Goal: Task Accomplishment & Management: Manage account settings

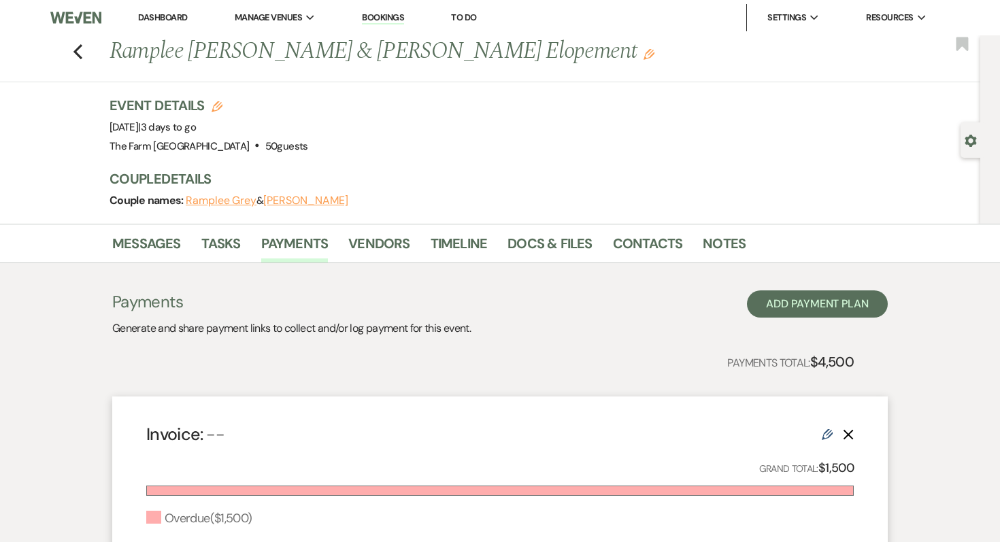
click at [76, 22] on img at bounding box center [75, 17] width 51 height 29
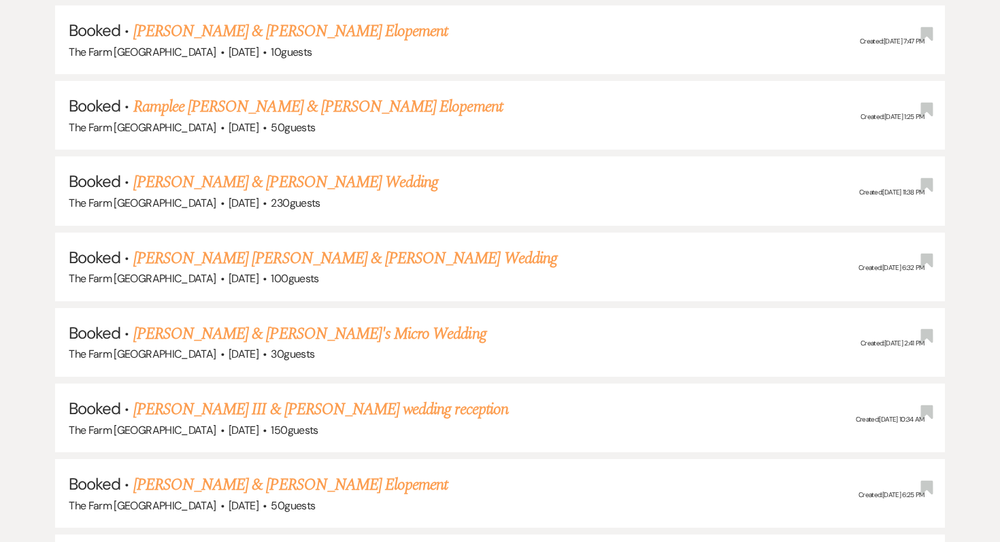
scroll to position [682, 0]
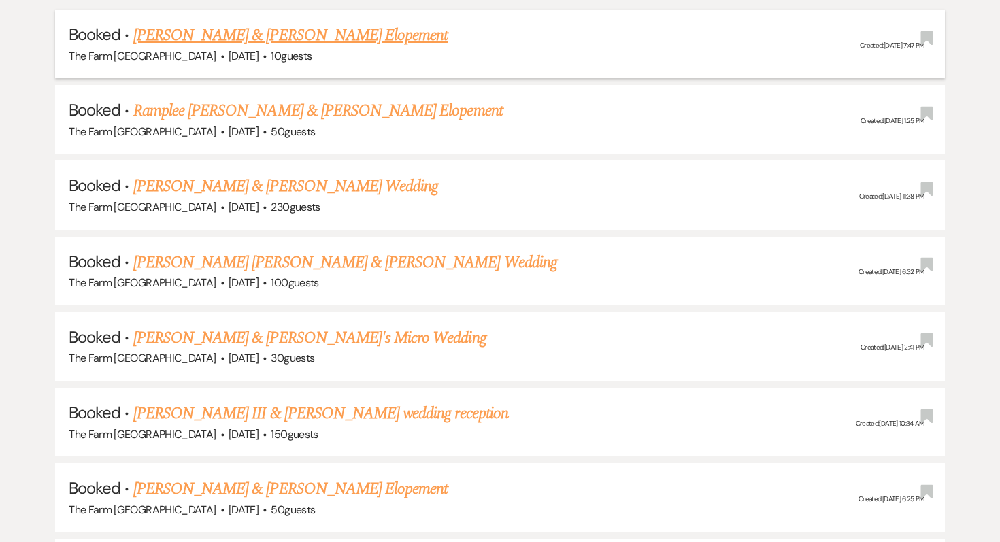
click at [326, 39] on link "[PERSON_NAME] & [PERSON_NAME] Elopement" at bounding box center [290, 35] width 315 height 24
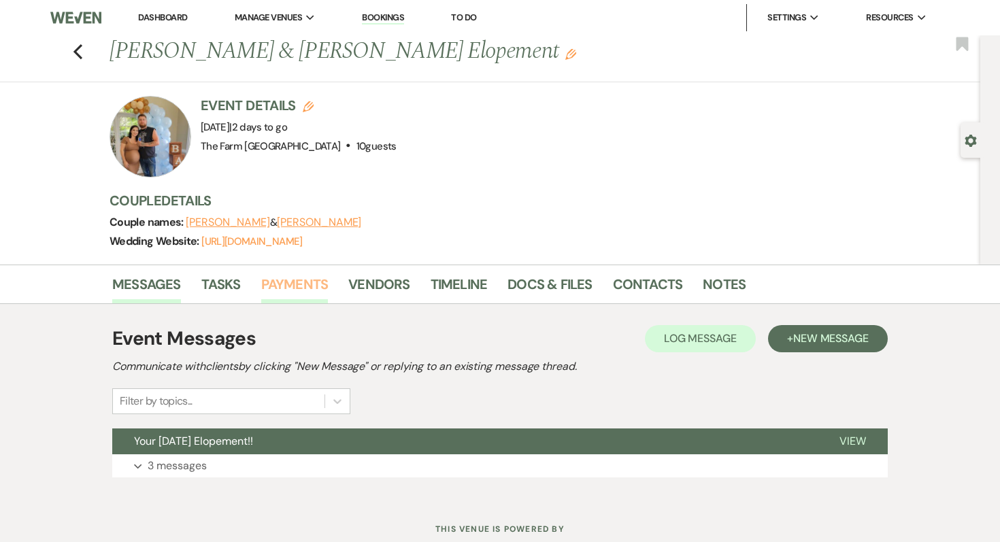
click at [296, 284] on link "Payments" at bounding box center [294, 289] width 67 height 30
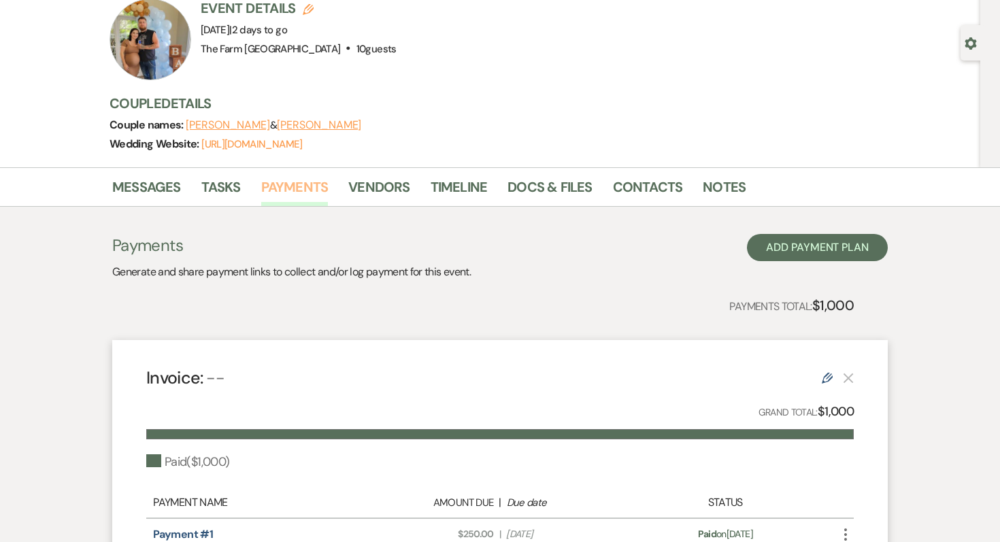
scroll to position [101, 0]
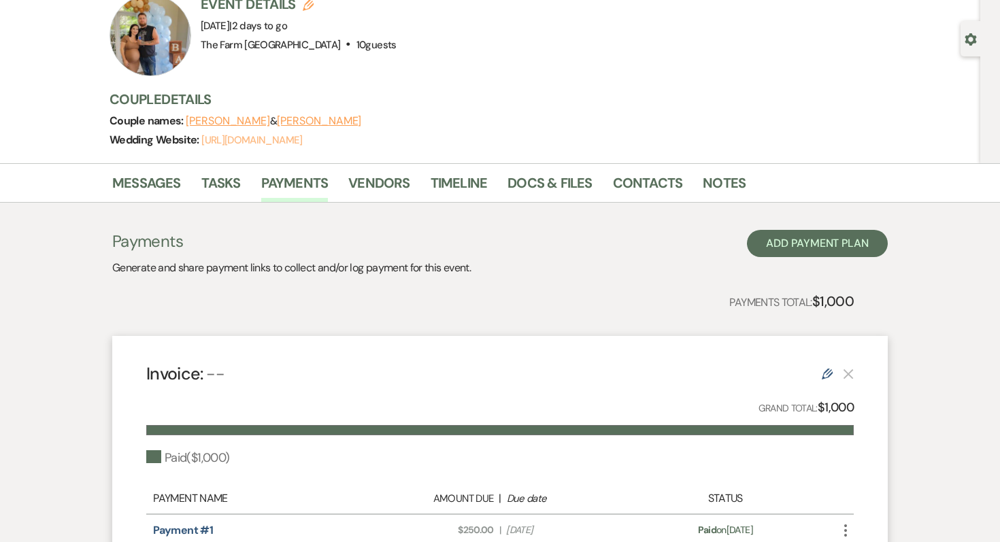
click at [302, 139] on link "https://weven.co/ww/TuttleWedding" at bounding box center [251, 140] width 101 height 14
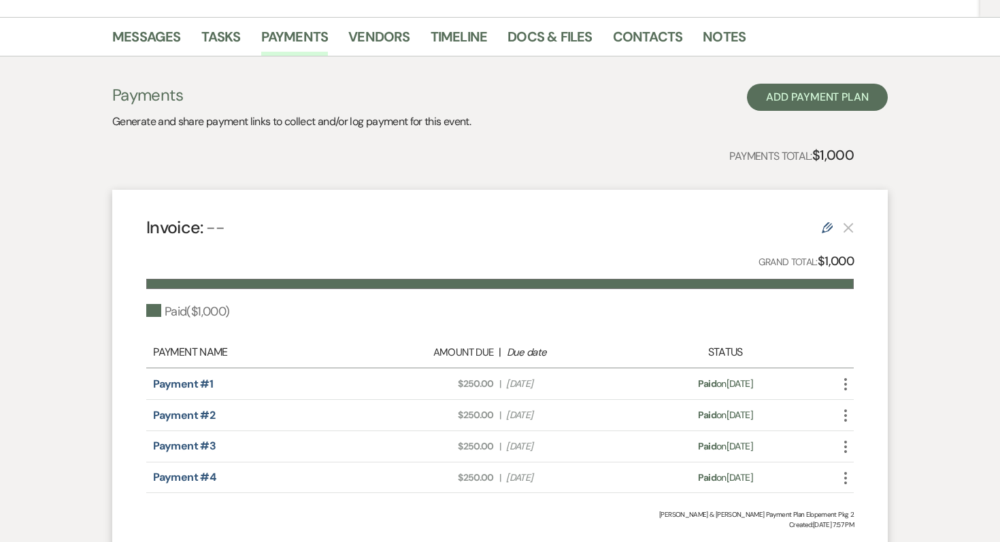
scroll to position [0, 0]
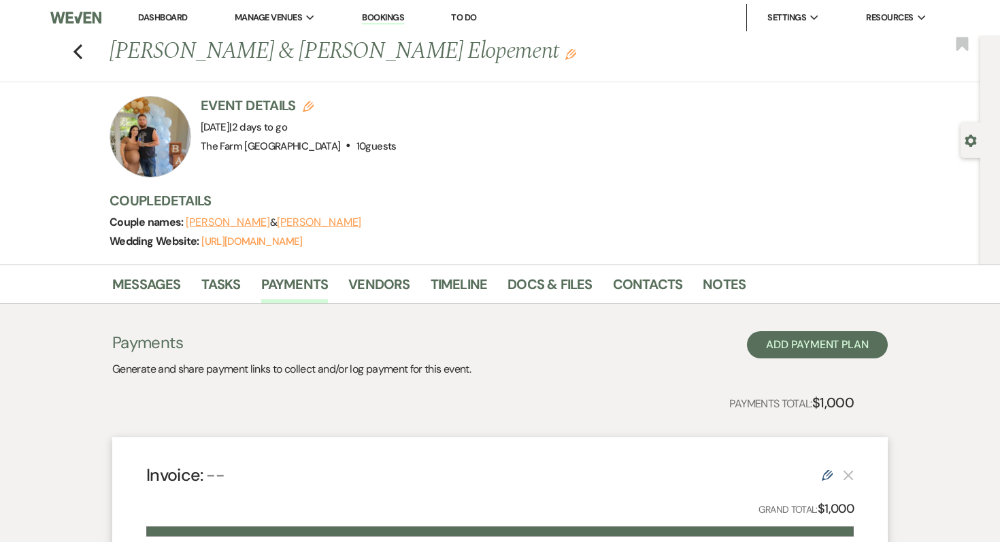
click at [69, 52] on div "Previous Skyler Hannah & Taylor Tuttle's Elopement Edit Bookmark" at bounding box center [486, 58] width 987 height 47
click at [78, 51] on icon "Previous" at bounding box center [78, 52] width 10 height 16
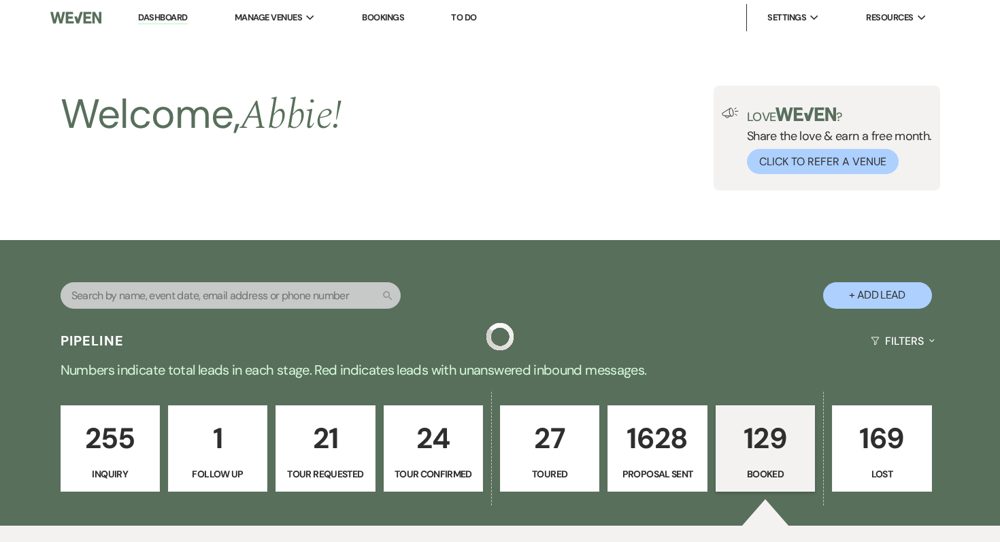
scroll to position [682, 0]
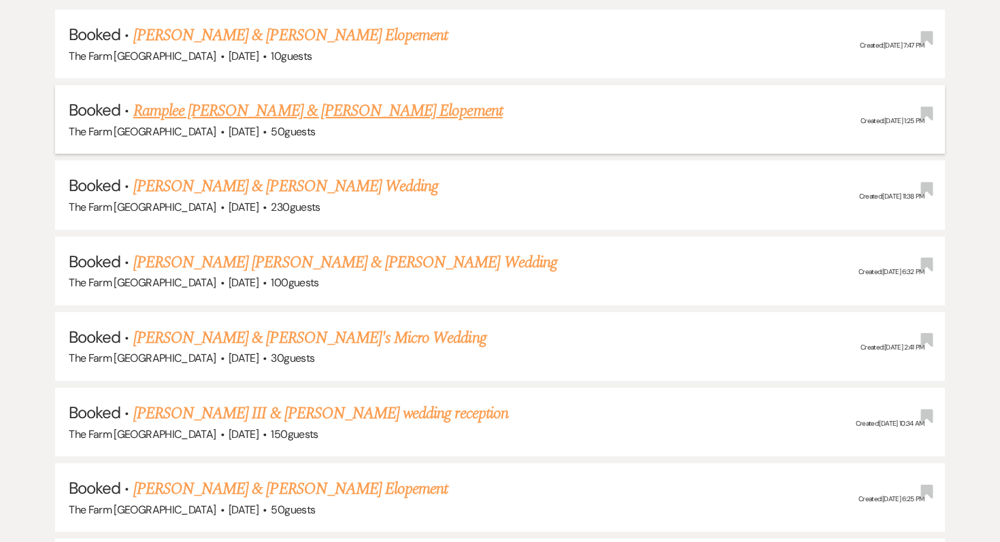
click at [188, 104] on link "Ramplee [PERSON_NAME] & [PERSON_NAME] Elopement" at bounding box center [317, 111] width 369 height 24
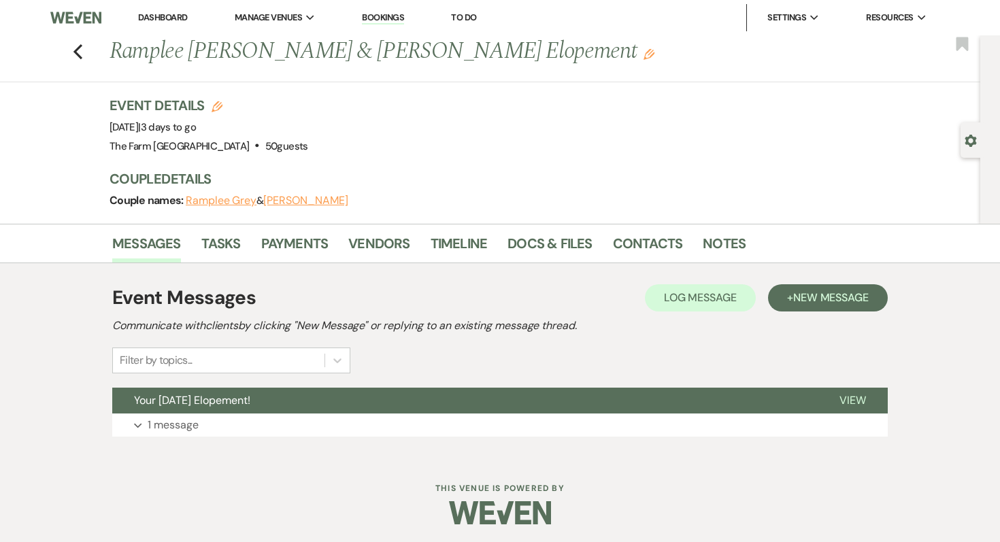
scroll to position [2, 0]
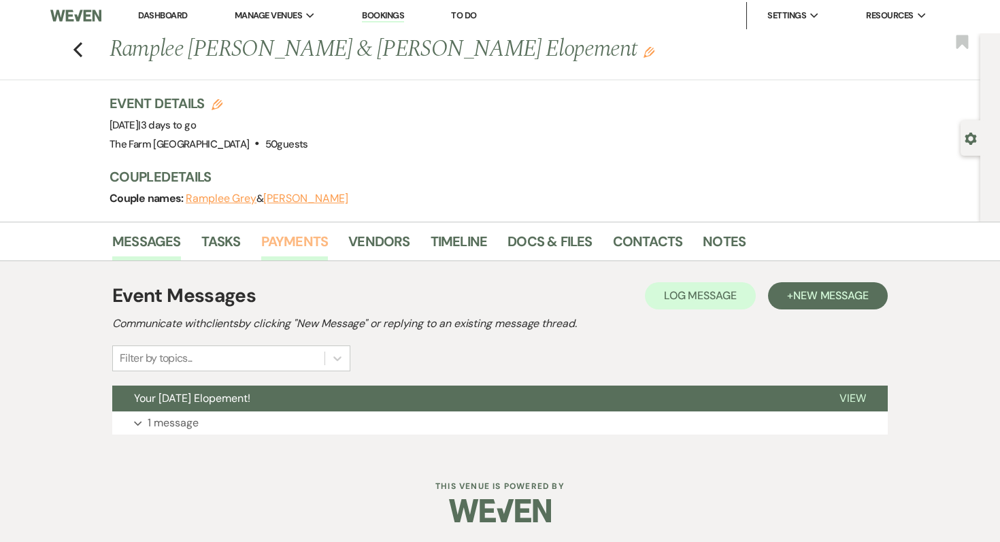
click at [314, 244] on link "Payments" at bounding box center [294, 246] width 67 height 30
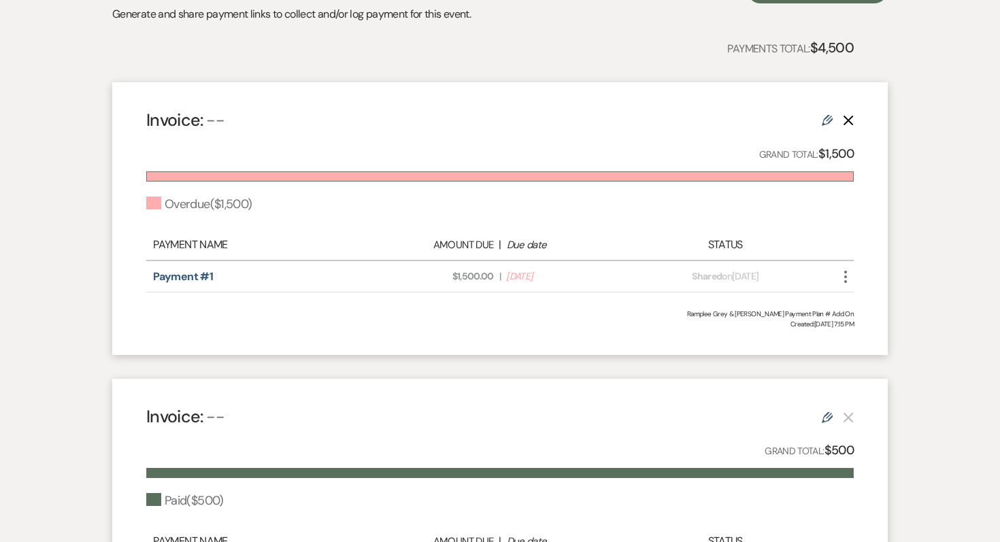
scroll to position [370, 0]
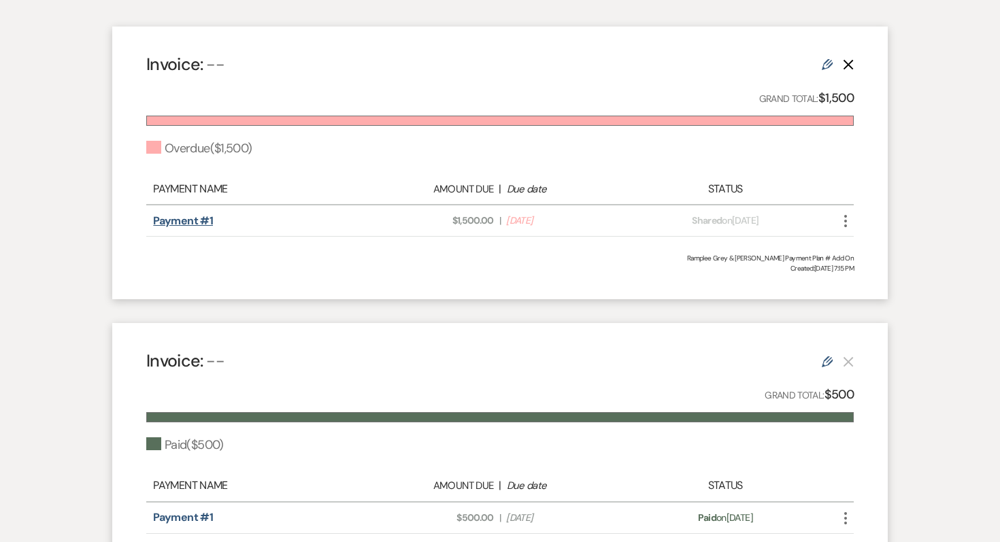
click at [169, 223] on link "Payment #1" at bounding box center [183, 221] width 60 height 14
